Goal: Use online tool/utility: Utilize a website feature to perform a specific function

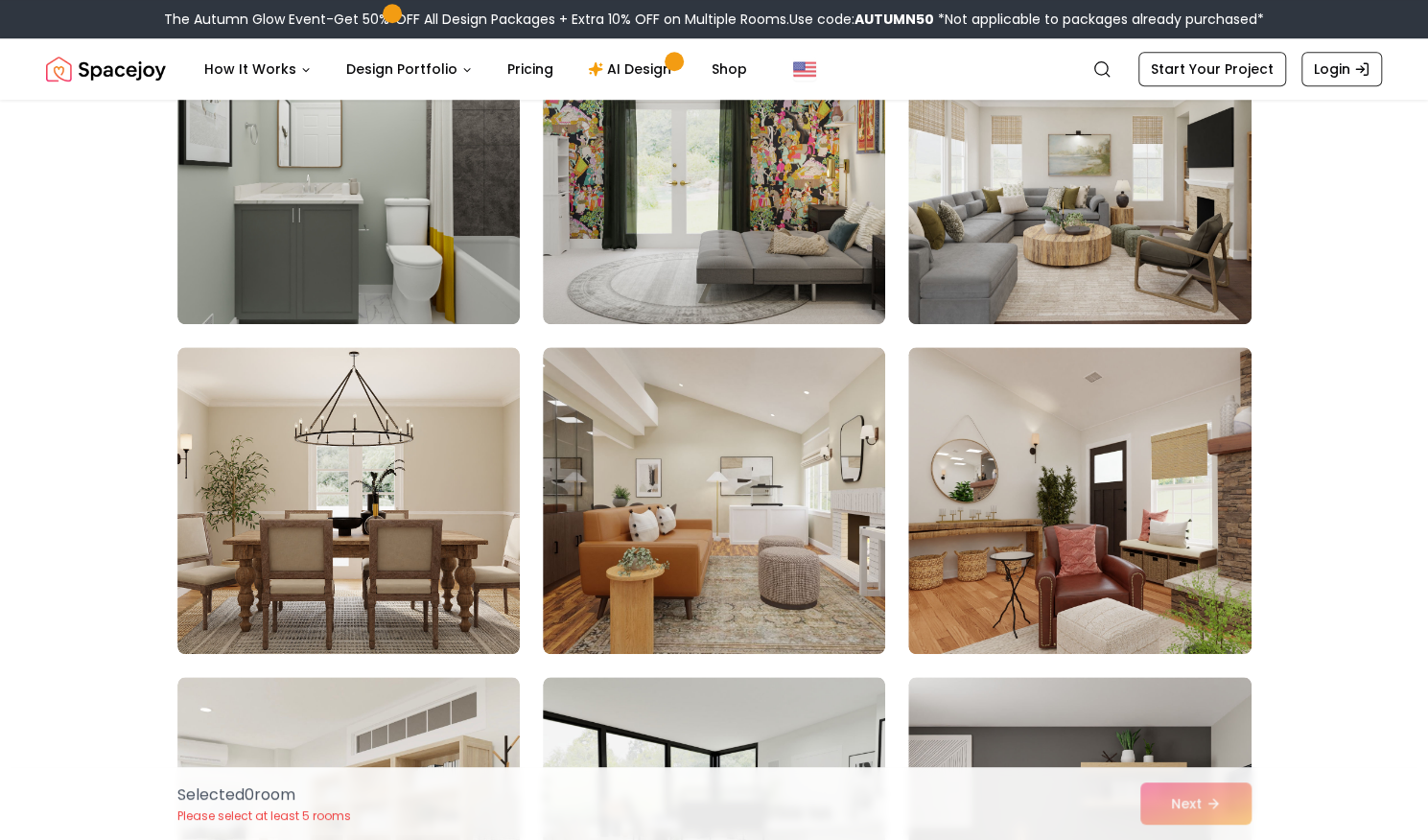
scroll to position [950, 0]
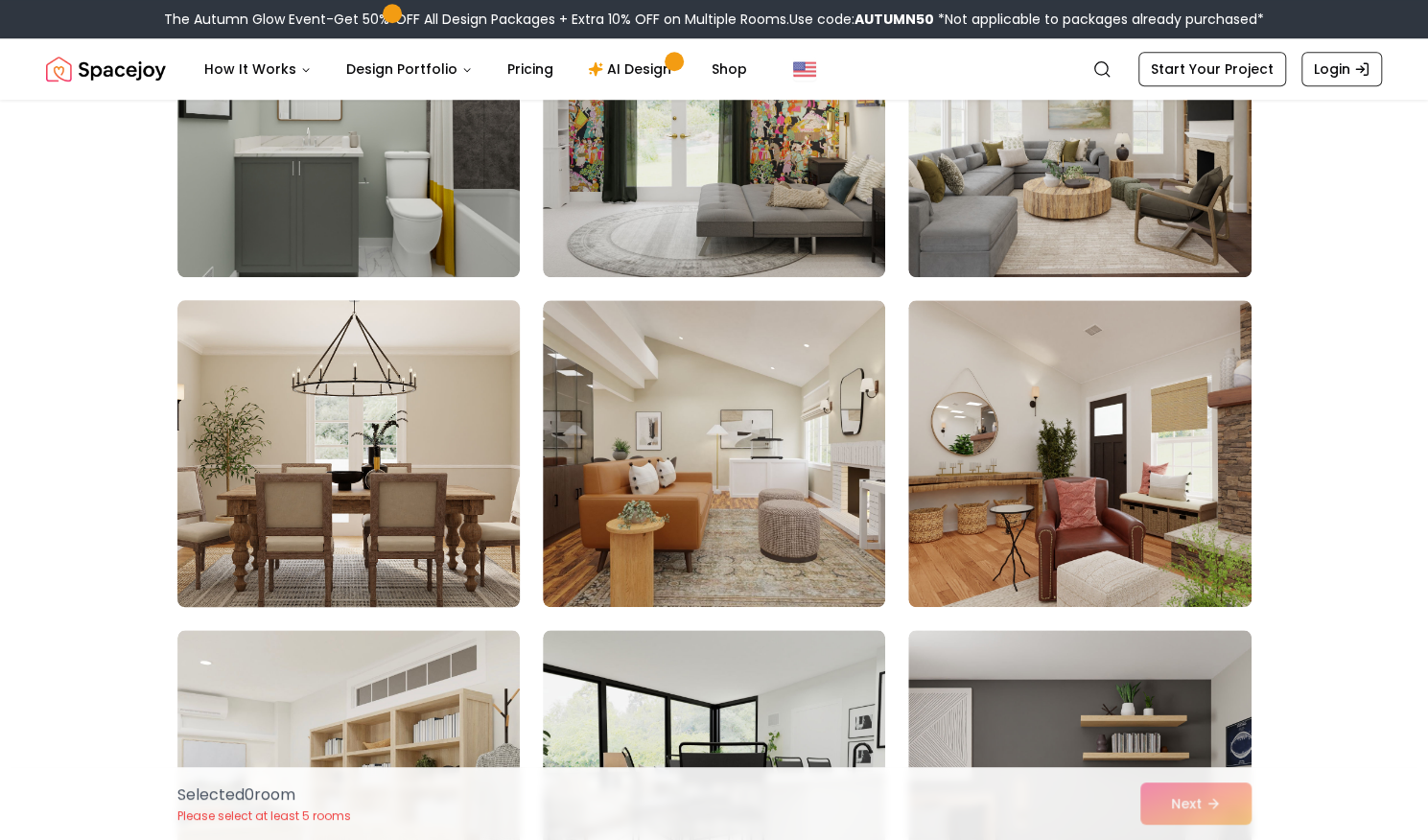
click at [293, 418] on img at bounding box center [348, 453] width 360 height 322
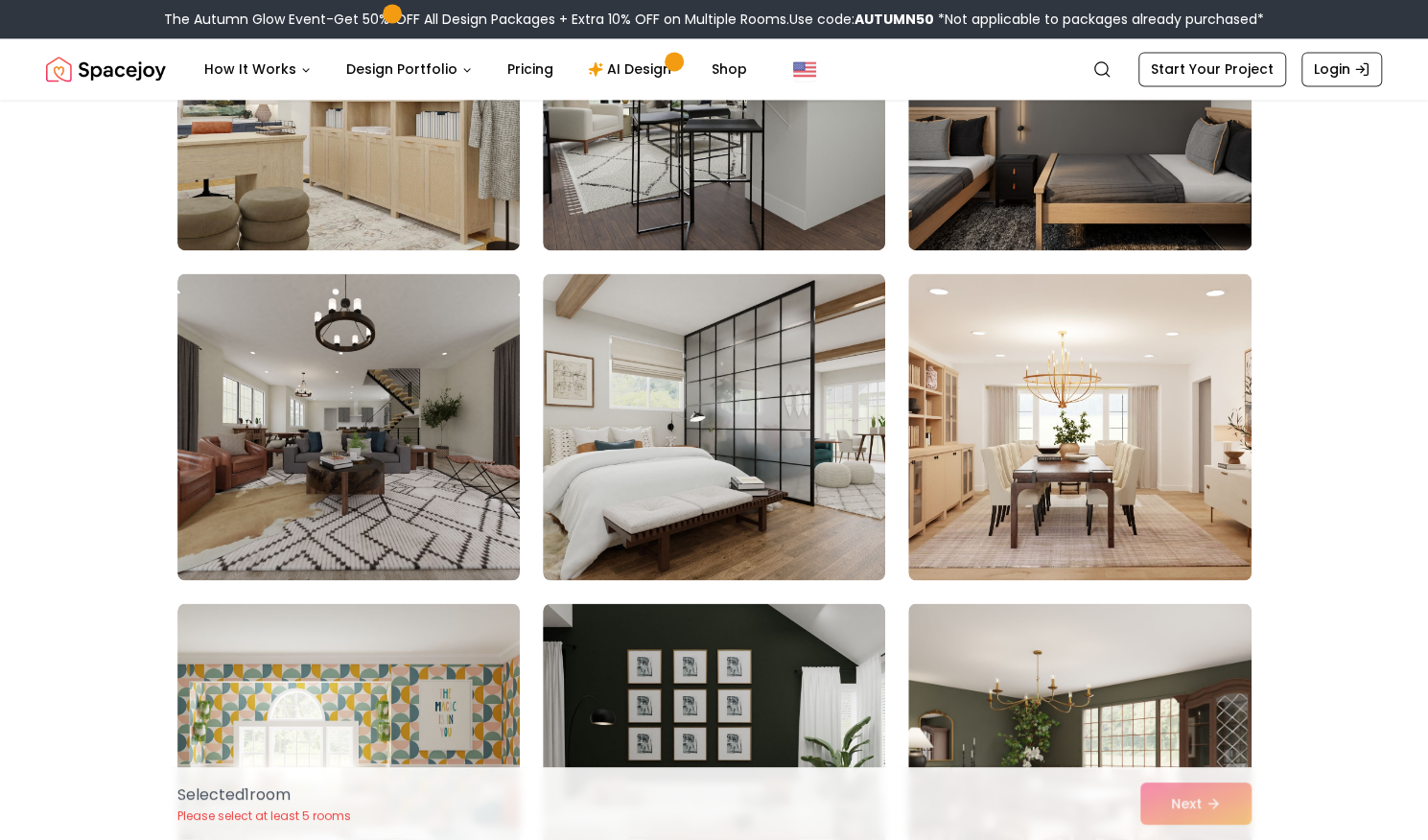
scroll to position [1697, 0]
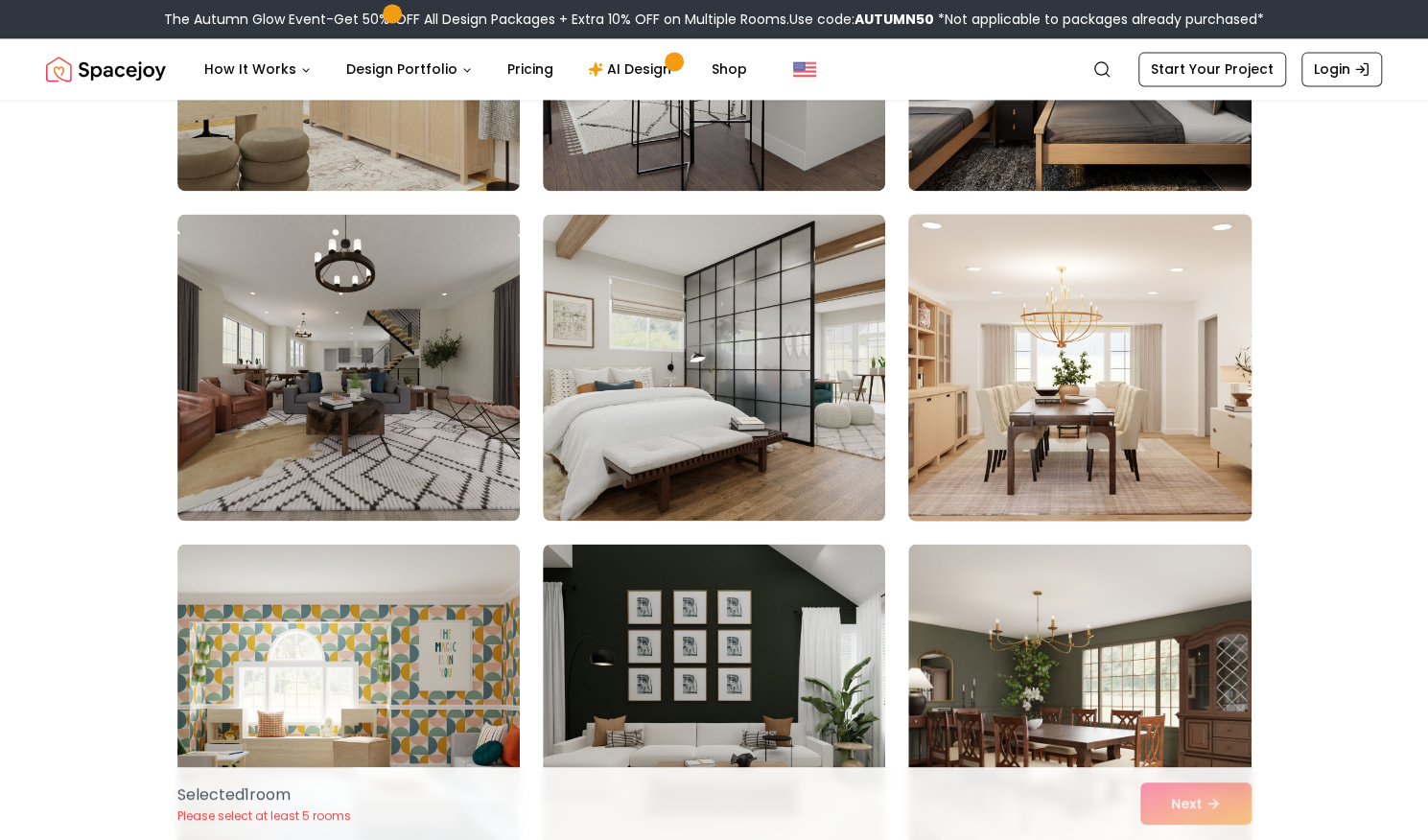
click at [1209, 368] on img at bounding box center [1079, 367] width 360 height 322
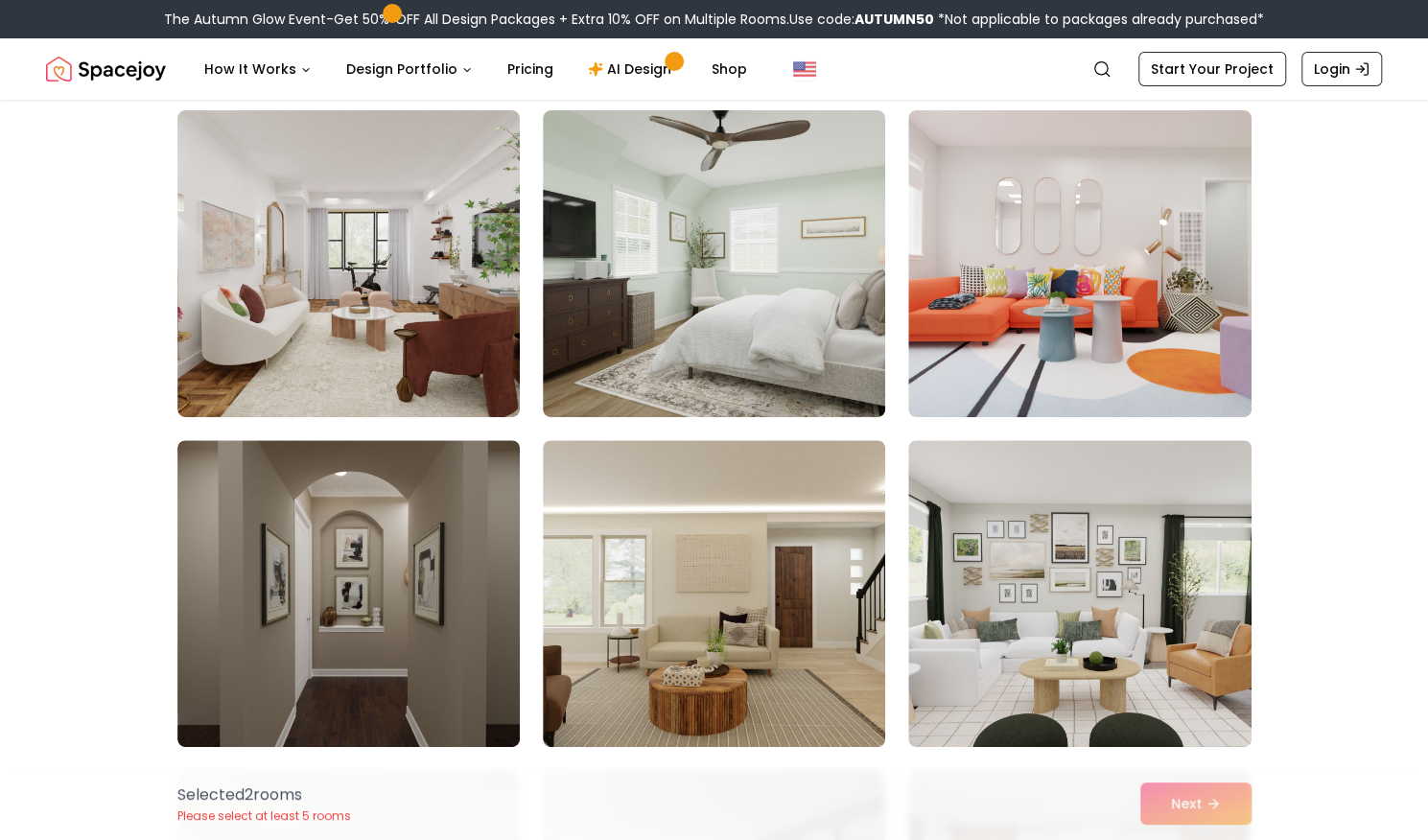
scroll to position [4520, 0]
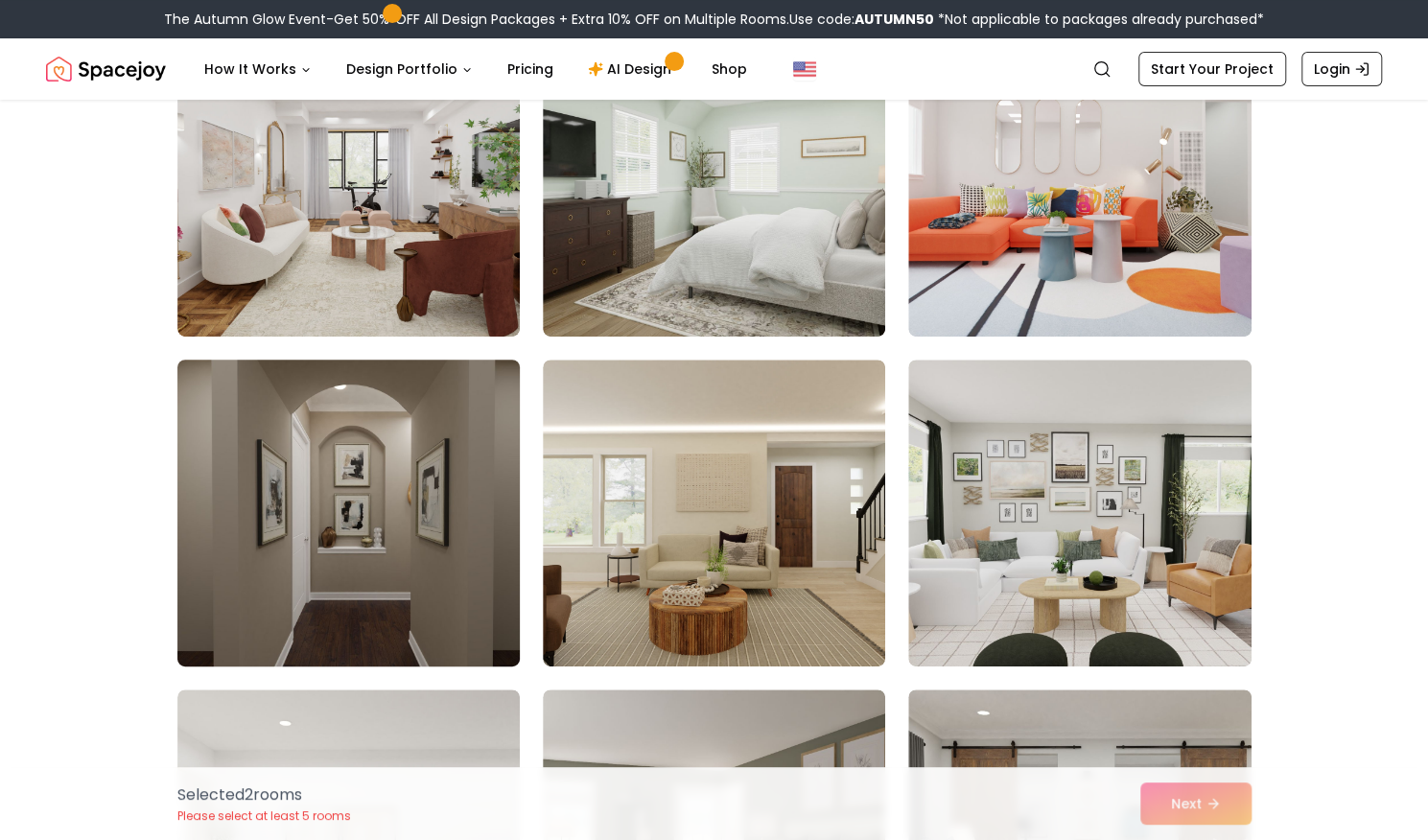
click at [394, 597] on img at bounding box center [348, 513] width 360 height 322
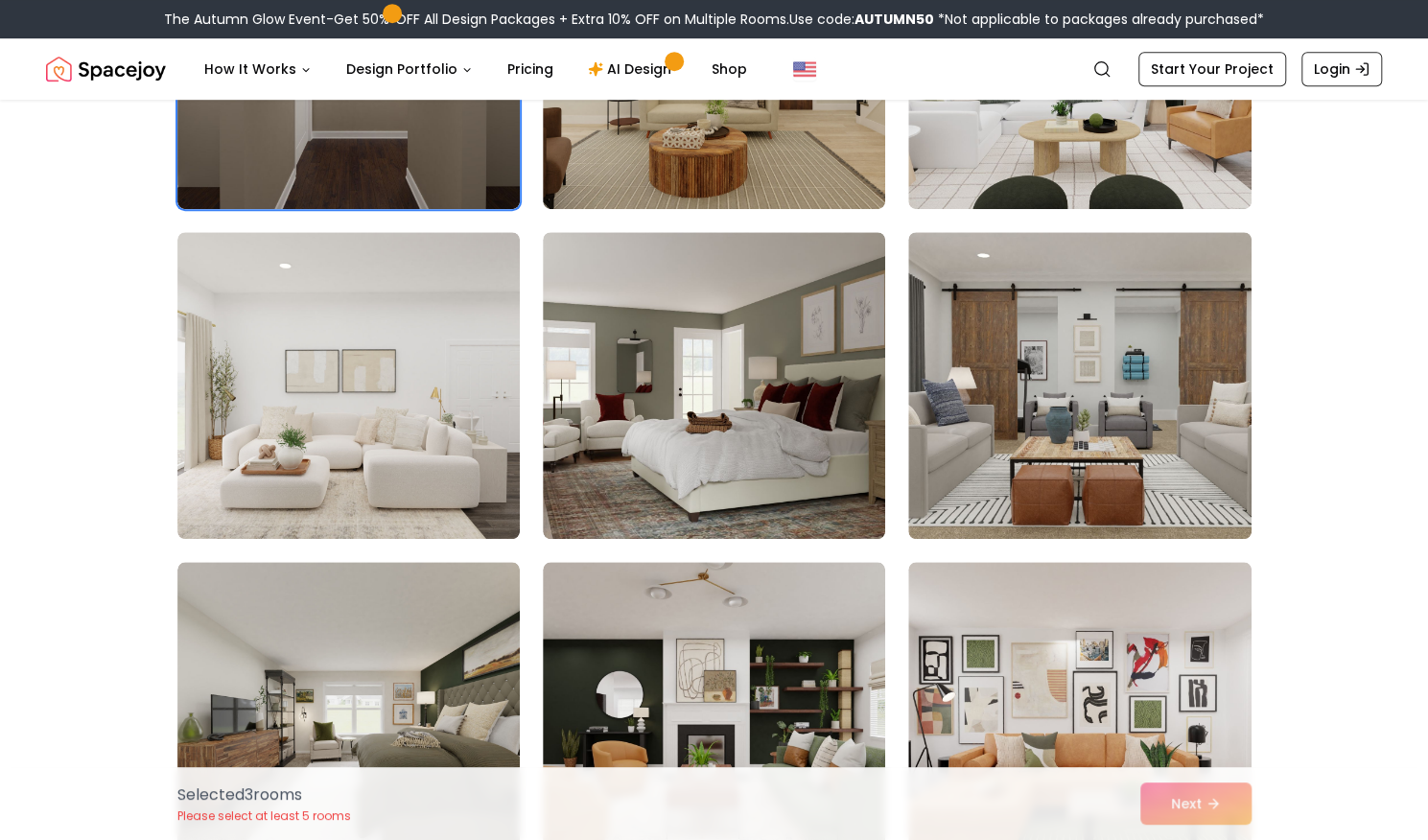
scroll to position [4984, 0]
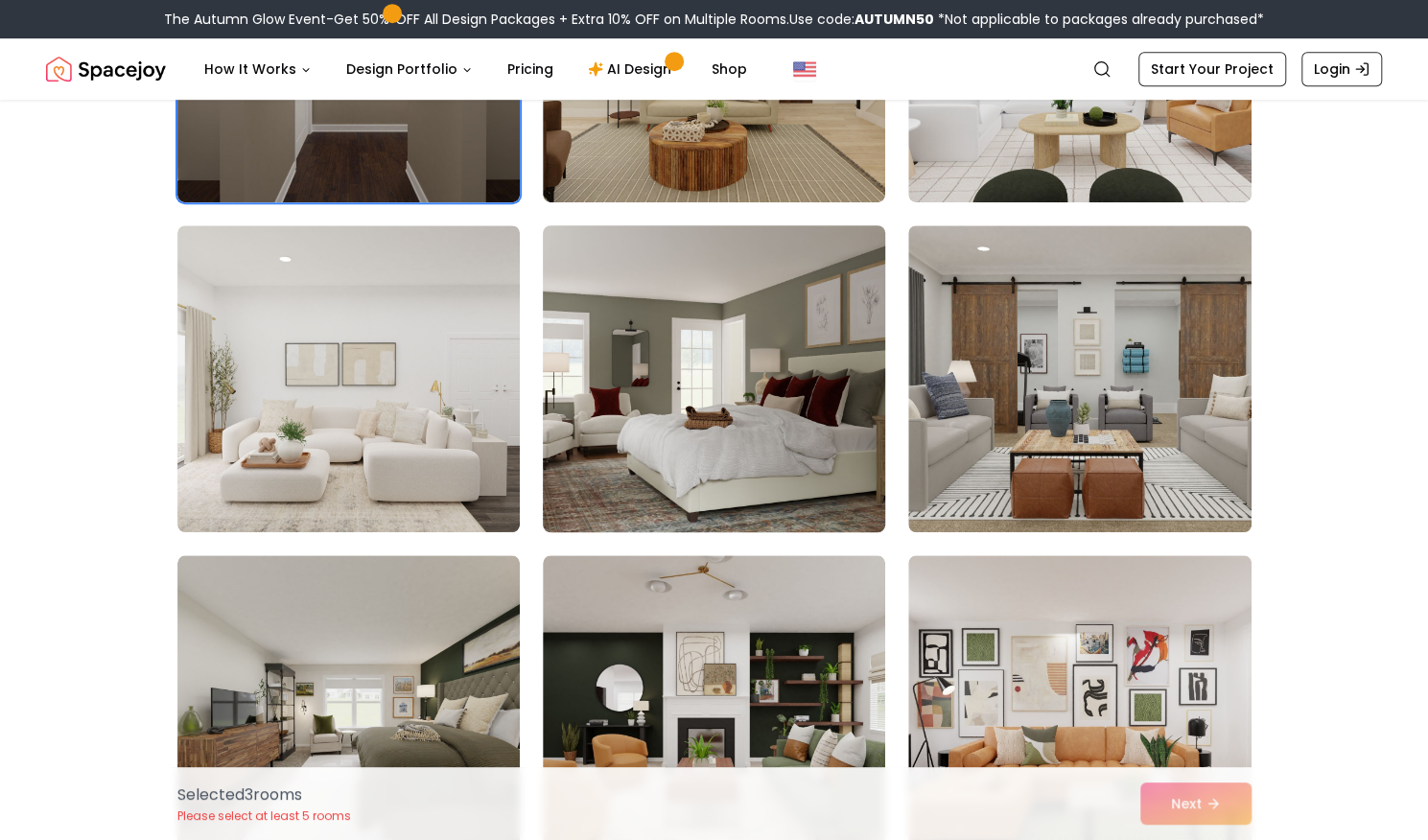
click at [712, 440] on img at bounding box center [714, 379] width 360 height 322
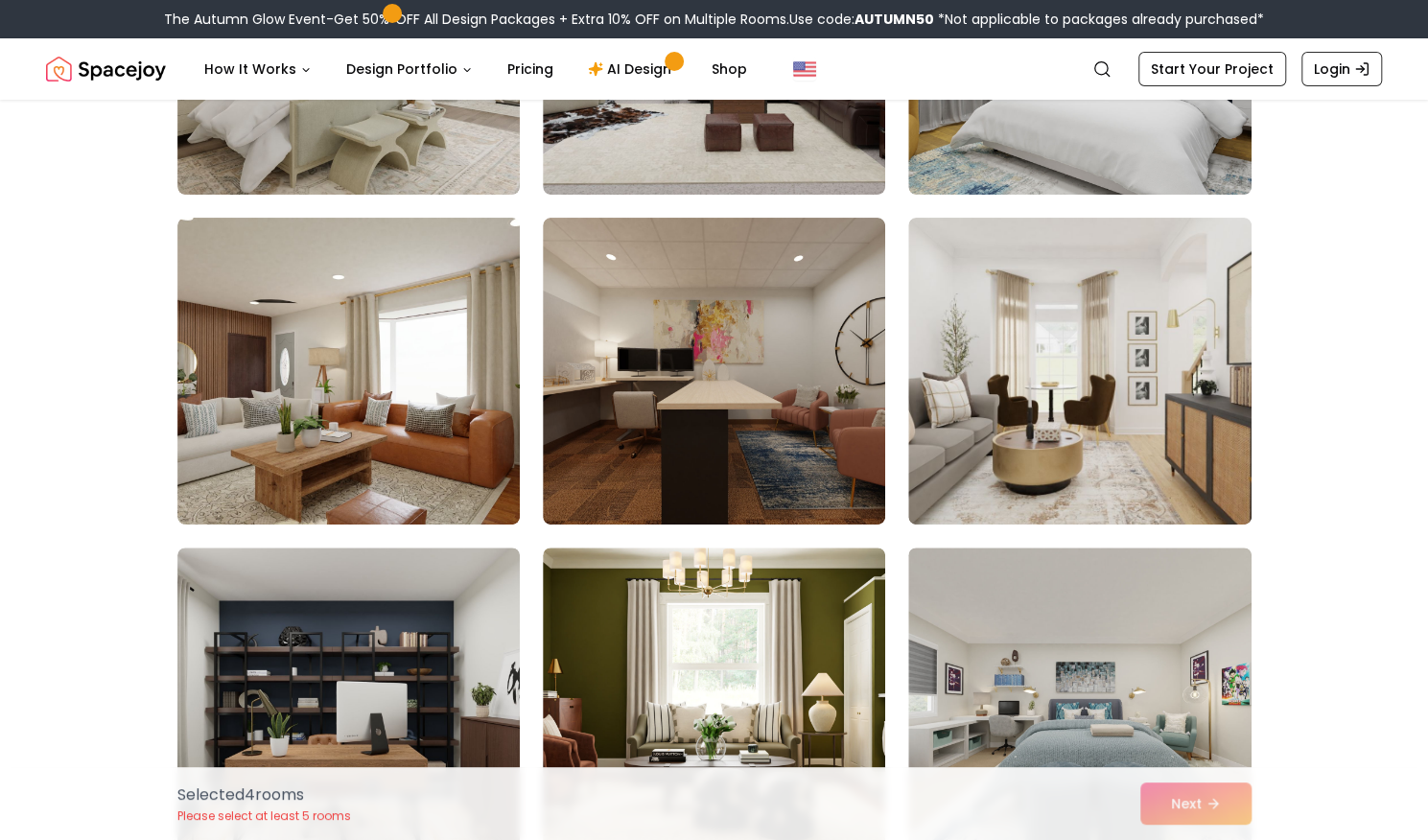
scroll to position [8668, 0]
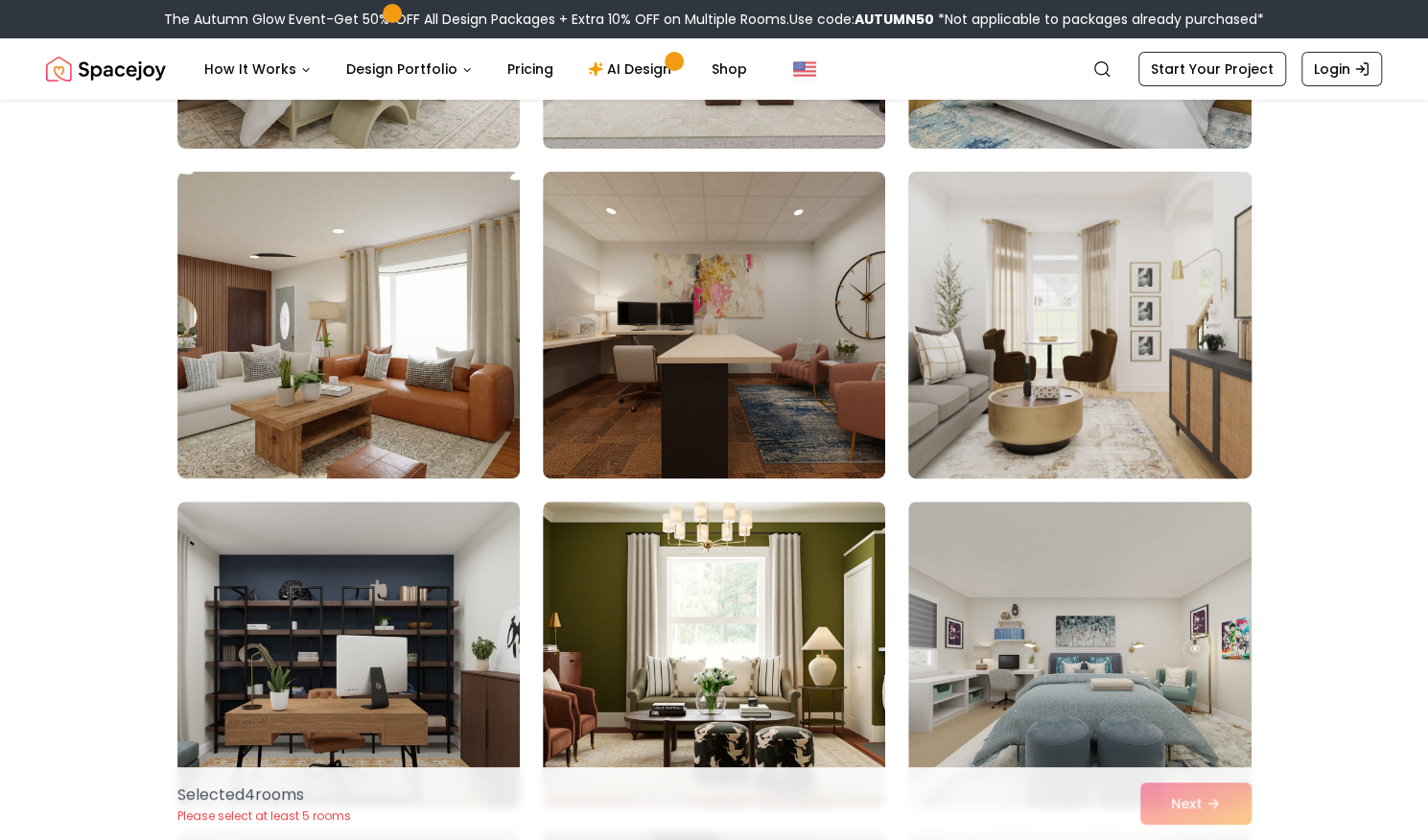
click at [1121, 346] on img at bounding box center [1079, 324] width 360 height 322
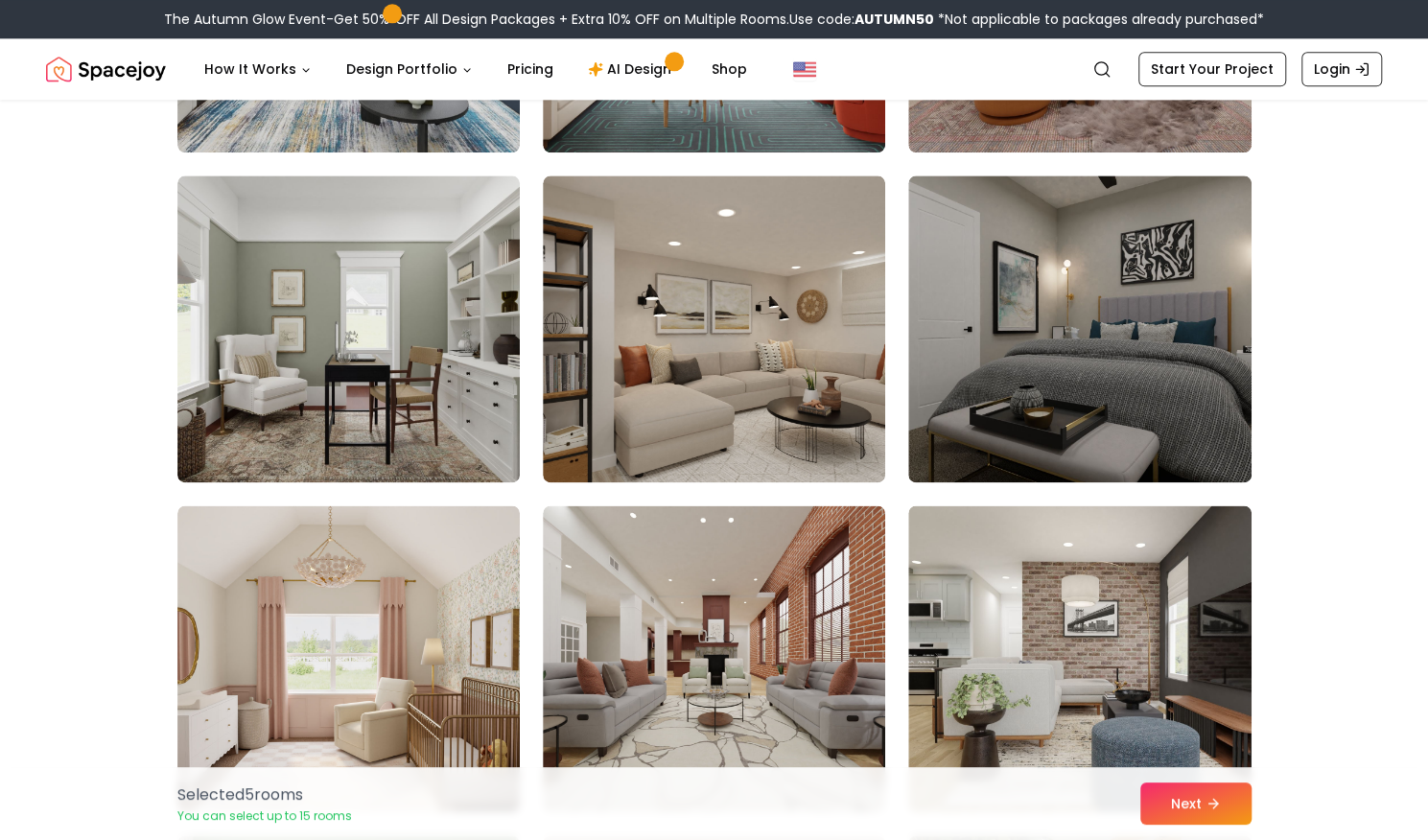
scroll to position [10004, 0]
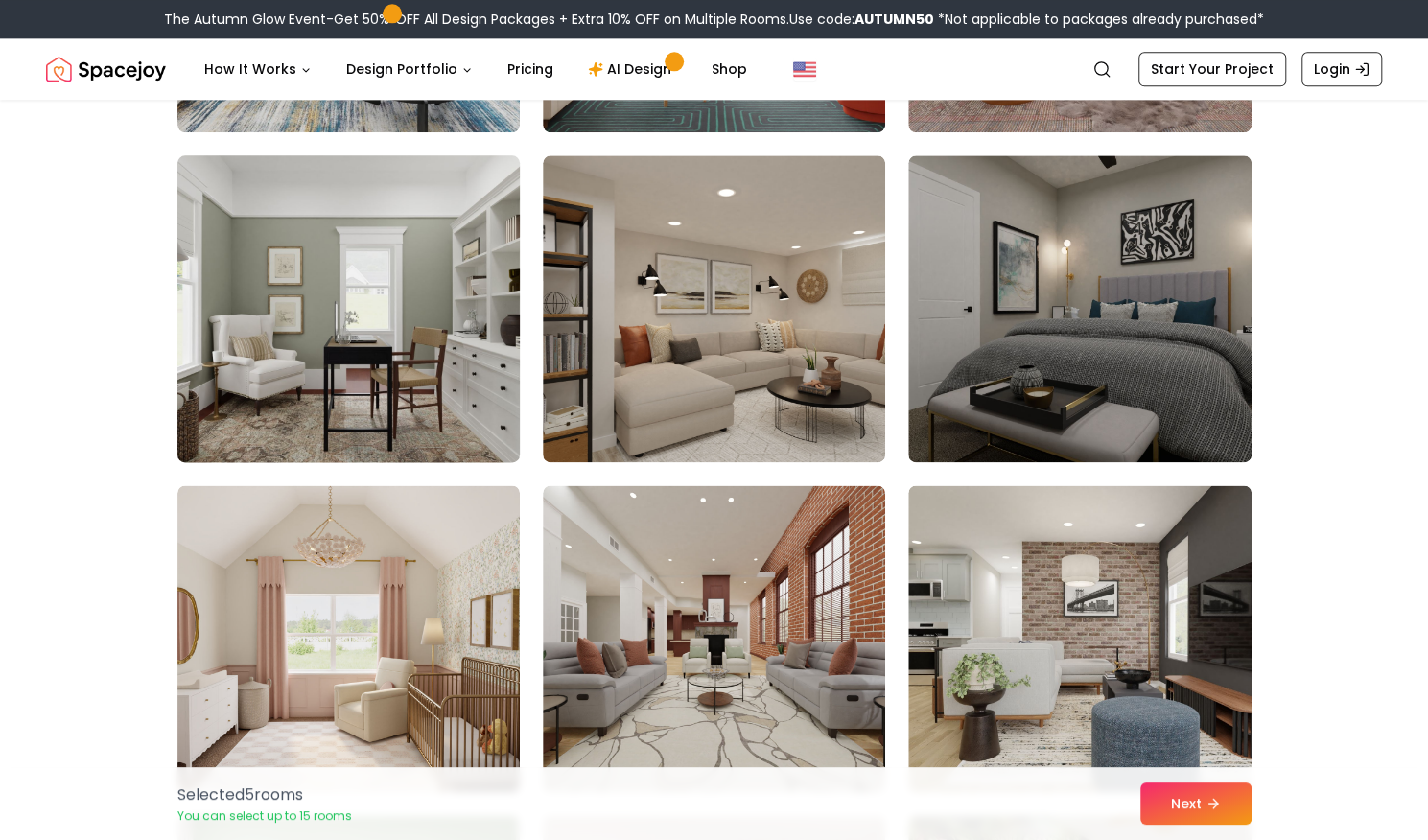
click at [436, 353] on img at bounding box center [348, 308] width 360 height 322
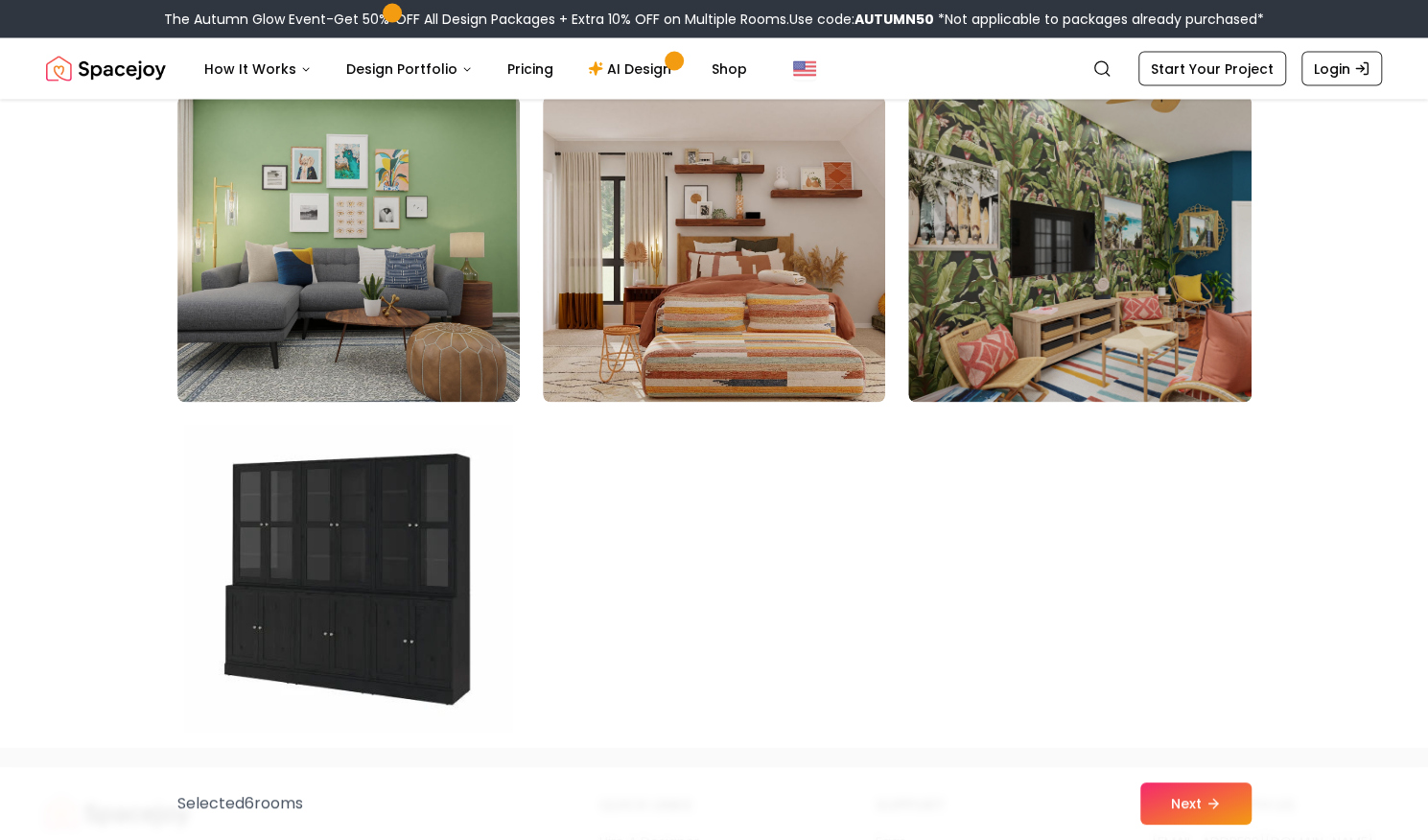
scroll to position [10803, 0]
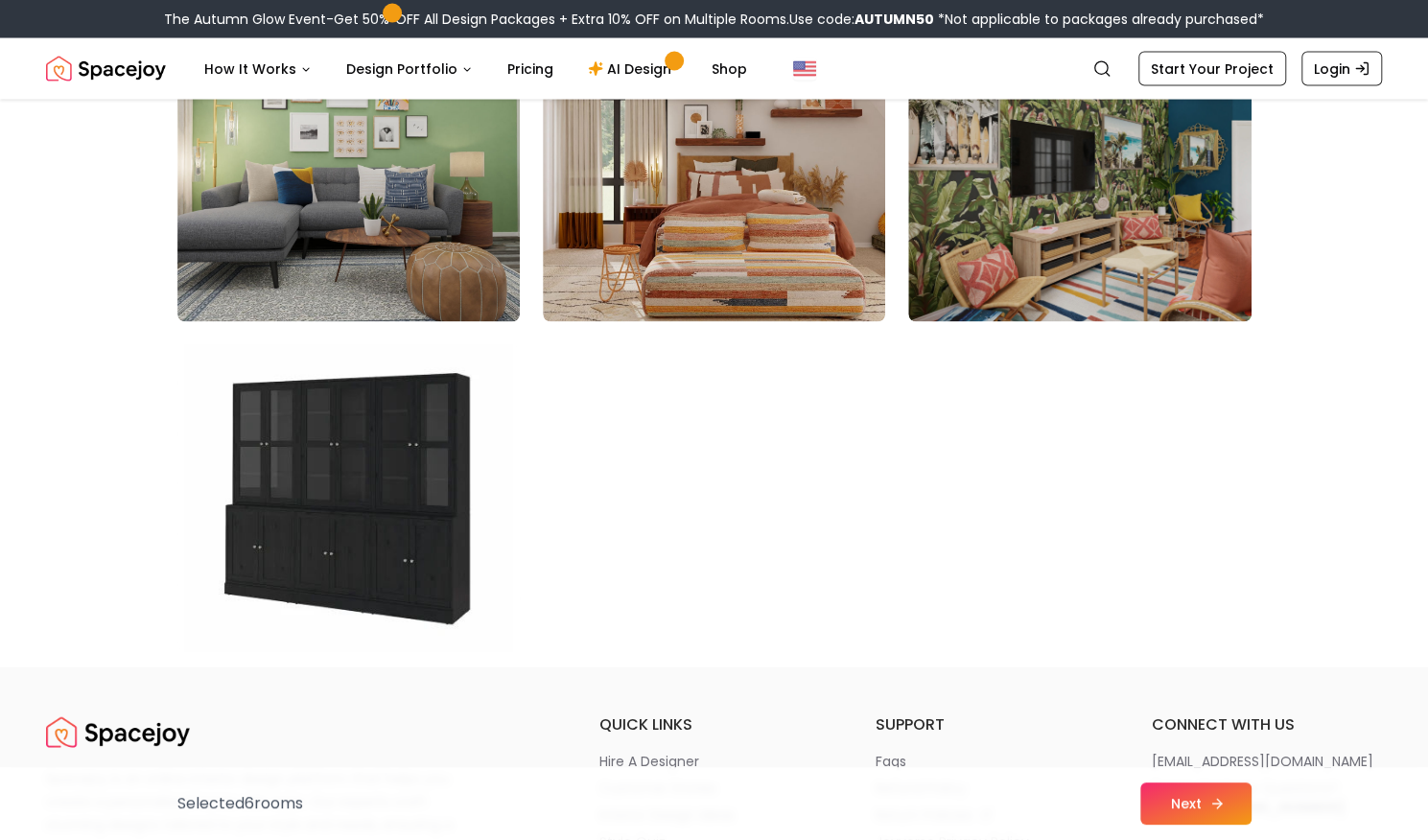
click at [1178, 801] on button "Next" at bounding box center [1196, 803] width 111 height 43
